Goal: Task Accomplishment & Management: Manage account settings

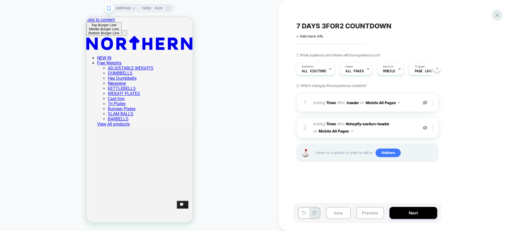
click at [500, 19] on div "7 DAYS 3FOR2 COUNTDOWN Click to edit experience details + Add more info 1. What…" at bounding box center [397, 115] width 236 height 231
click at [495, 18] on icon at bounding box center [496, 15] width 7 height 7
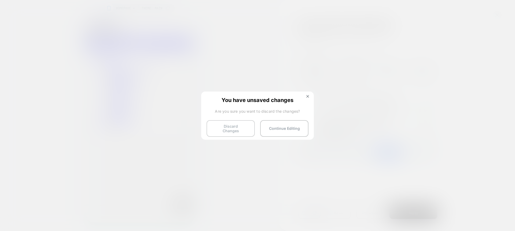
click at [232, 128] on button "Discard Changes" at bounding box center [231, 128] width 48 height 17
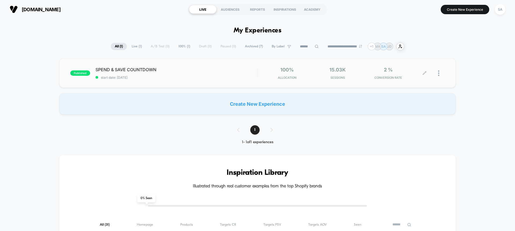
click at [436, 73] on div at bounding box center [435, 73] width 20 height 13
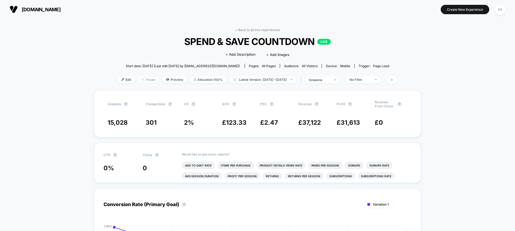
click at [147, 79] on span "Pause" at bounding box center [148, 79] width 21 height 7
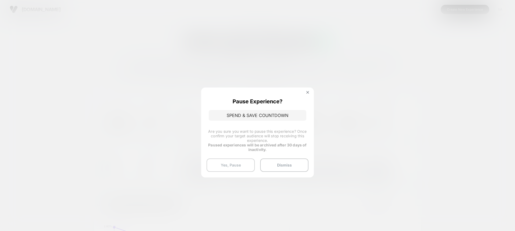
click at [242, 166] on button "Yes, Pause" at bounding box center [231, 165] width 48 height 13
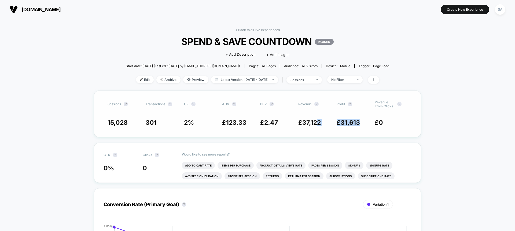
drag, startPoint x: 318, startPoint y: 125, endPoint x: 366, endPoint y: 125, distance: 47.5
click at [366, 125] on div "15,028 301 2 % £ 123.33 £ 2.47 £ 37,122 £ 31,613 £ 0" at bounding box center [258, 123] width 300 height 8
click at [366, 125] on span "£ 31,613" at bounding box center [353, 123] width 33 height 8
click at [254, 30] on link "< Back to all live experiences" at bounding box center [257, 30] width 45 height 4
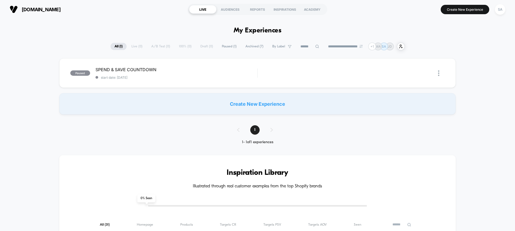
drag, startPoint x: 129, startPoint y: 20, endPoint x: 444, endPoint y: 58, distance: 317.1
click at [434, 50] on div "**********" at bounding box center [257, 47] width 515 height 8
